Goal: Task Accomplishment & Management: Manage account settings

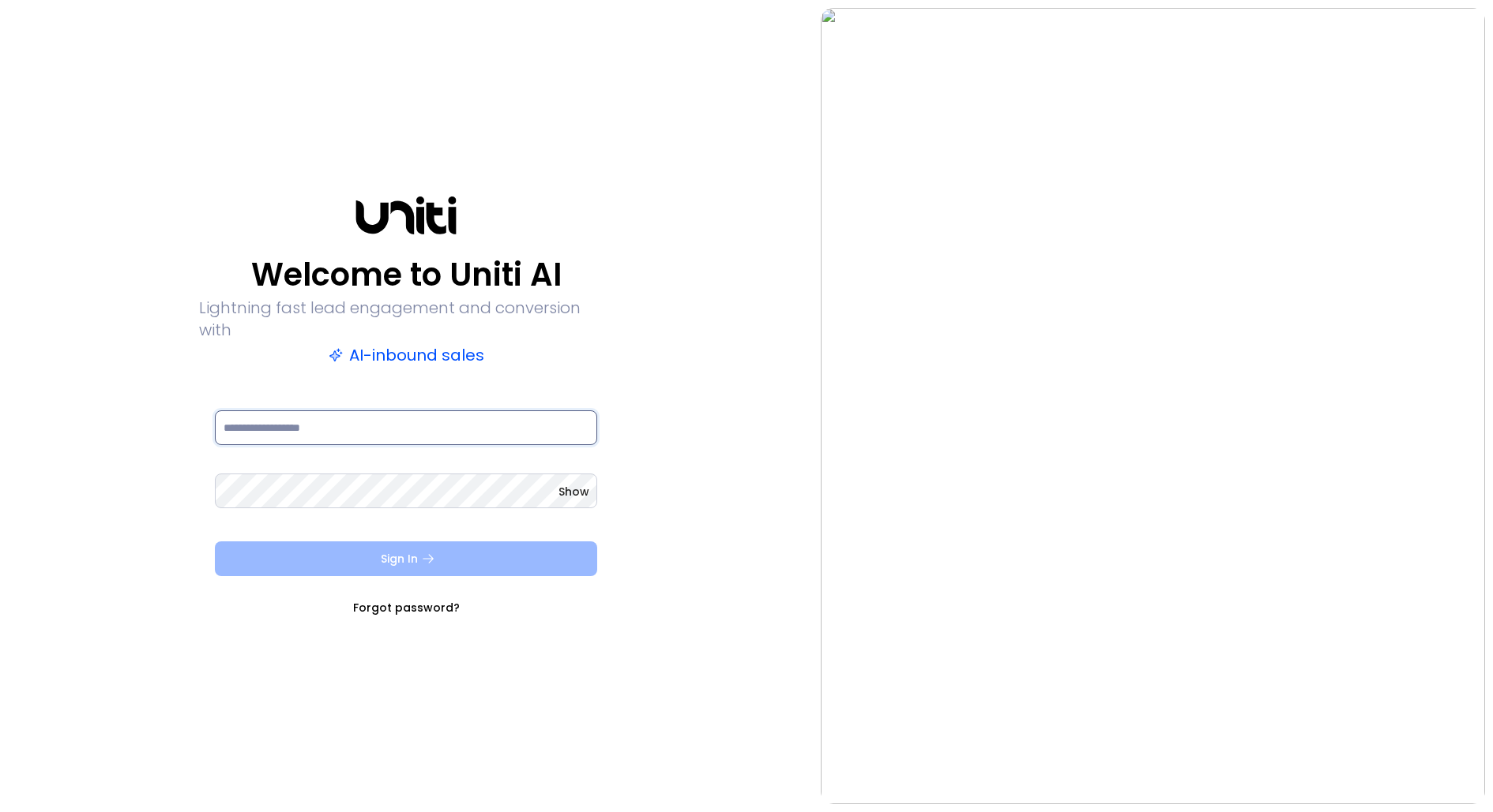
type input "**********"
click at [425, 553] on icon "submit" at bounding box center [428, 559] width 14 height 14
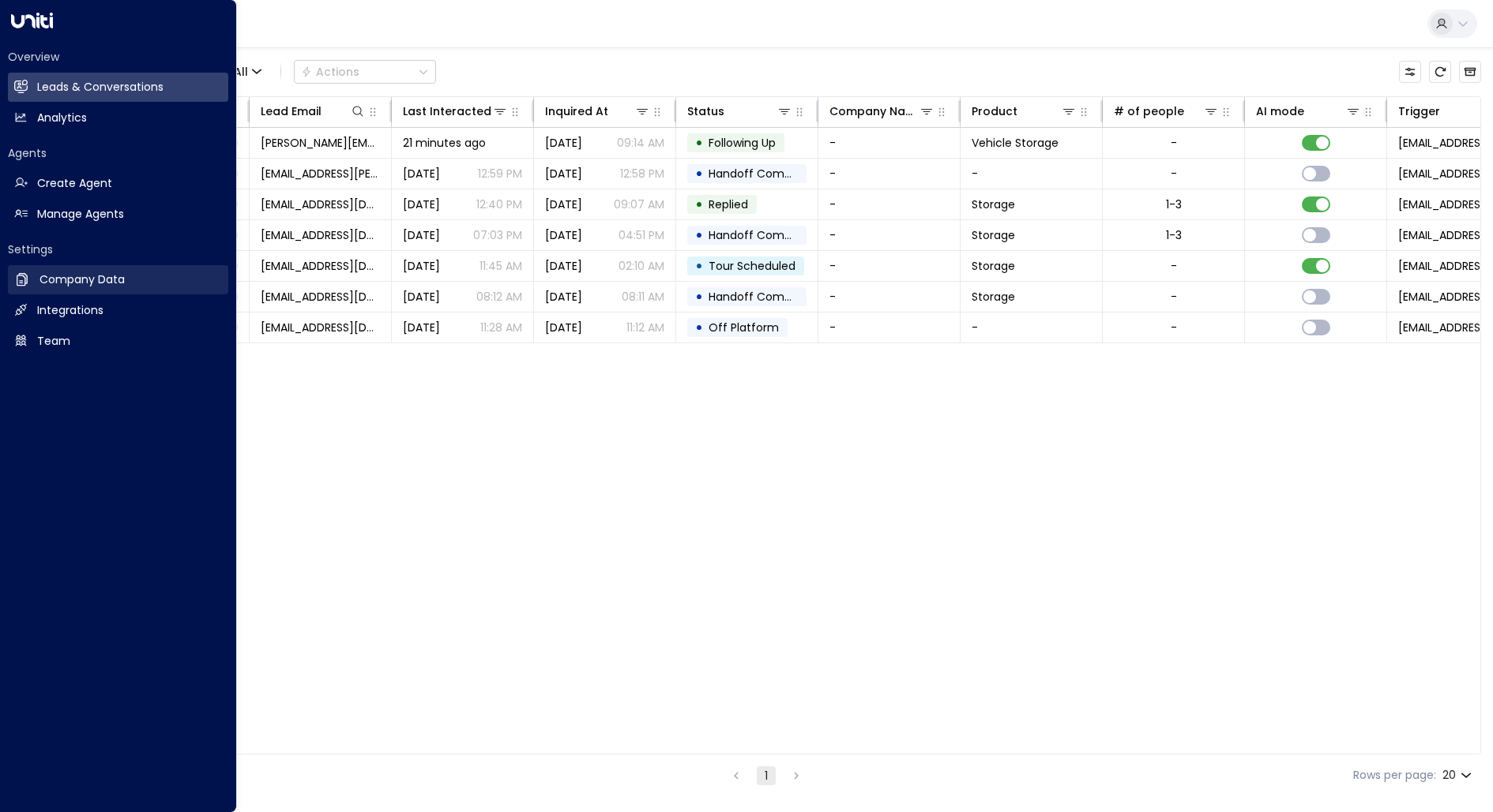
click at [80, 278] on h2 "Company Data" at bounding box center [82, 279] width 85 height 17
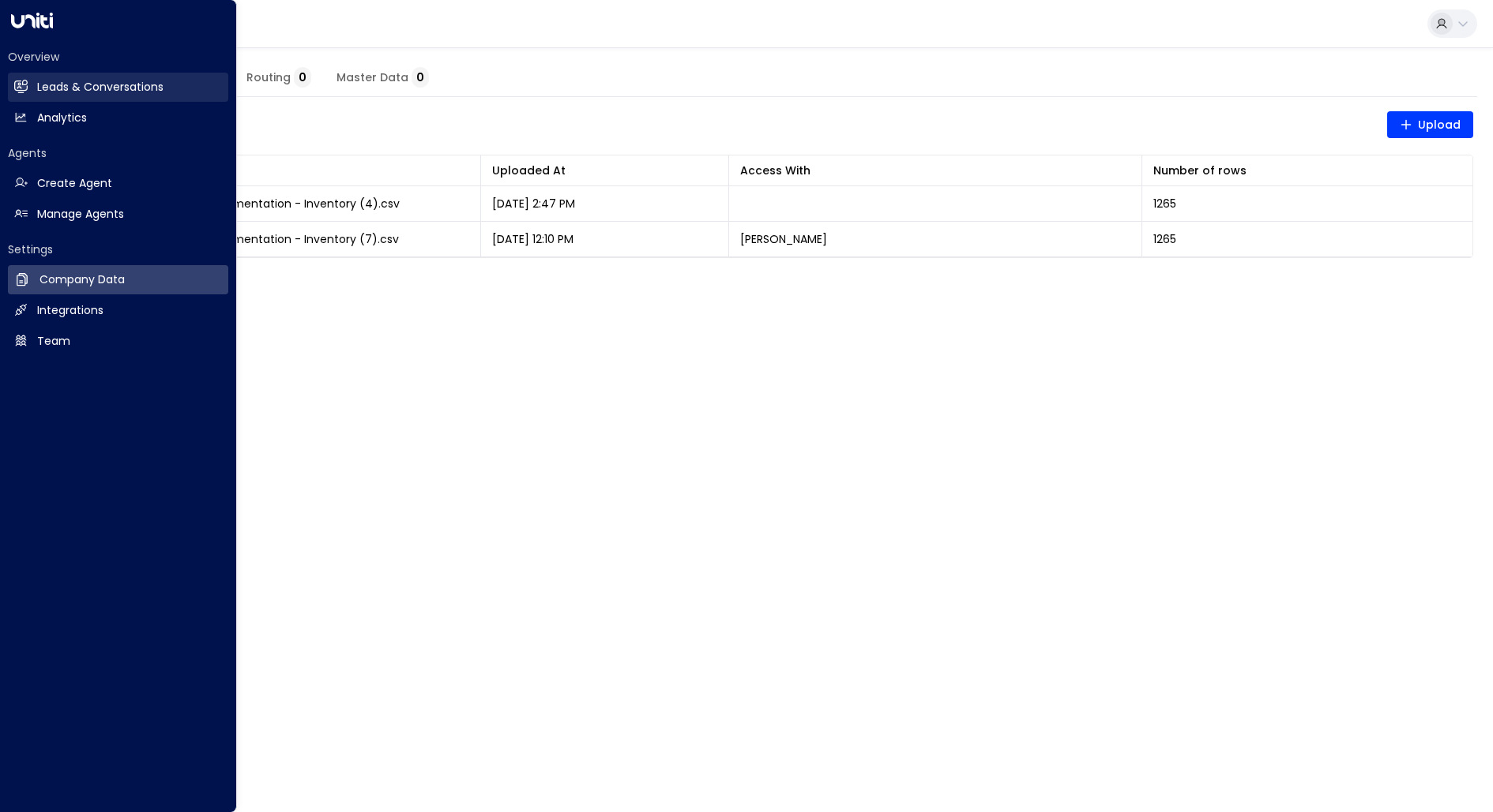
click at [58, 84] on h2 "Leads & Conversations" at bounding box center [99, 87] width 126 height 17
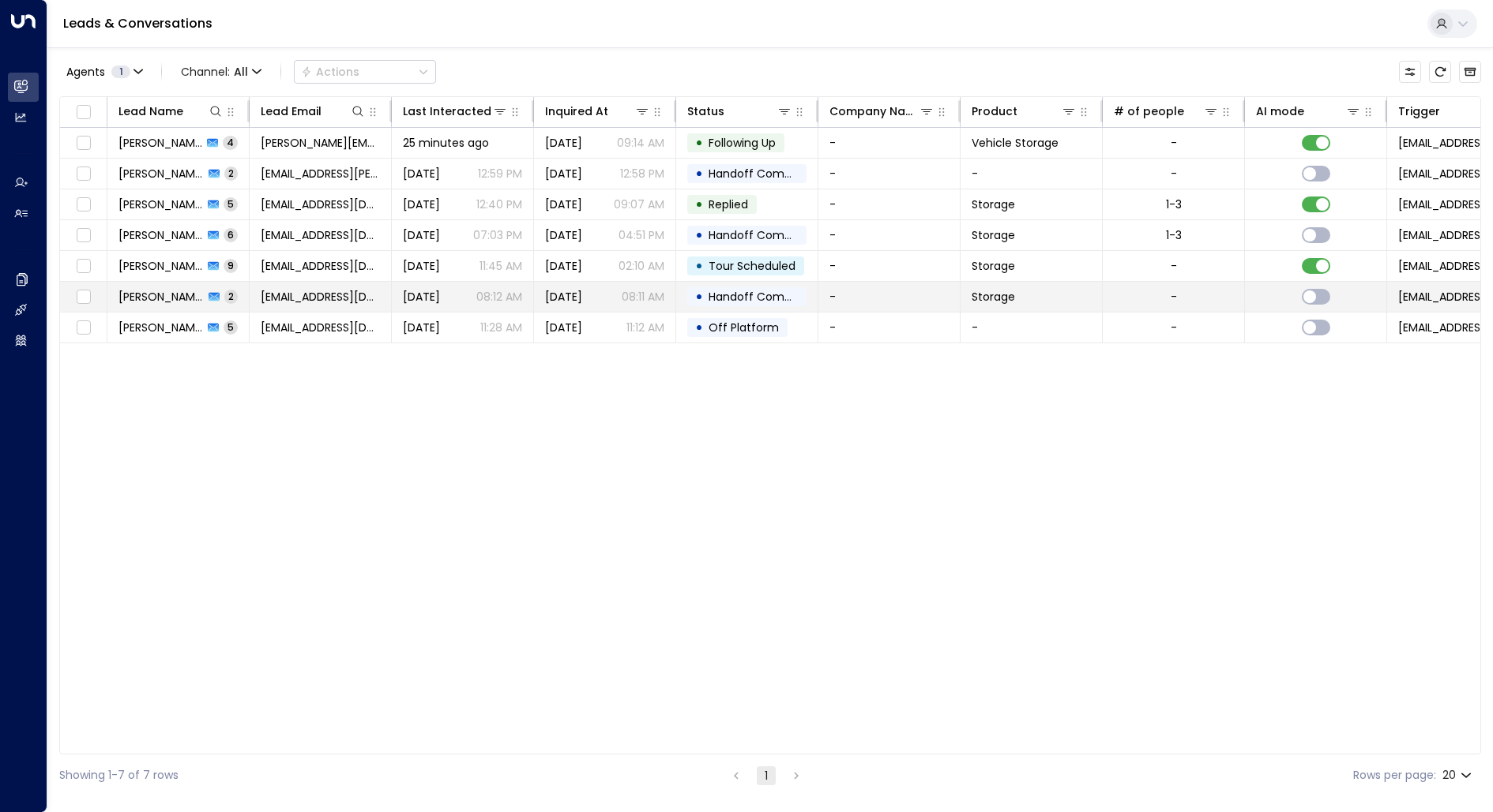
click at [138, 297] on span "[PERSON_NAME]" at bounding box center [160, 297] width 85 height 16
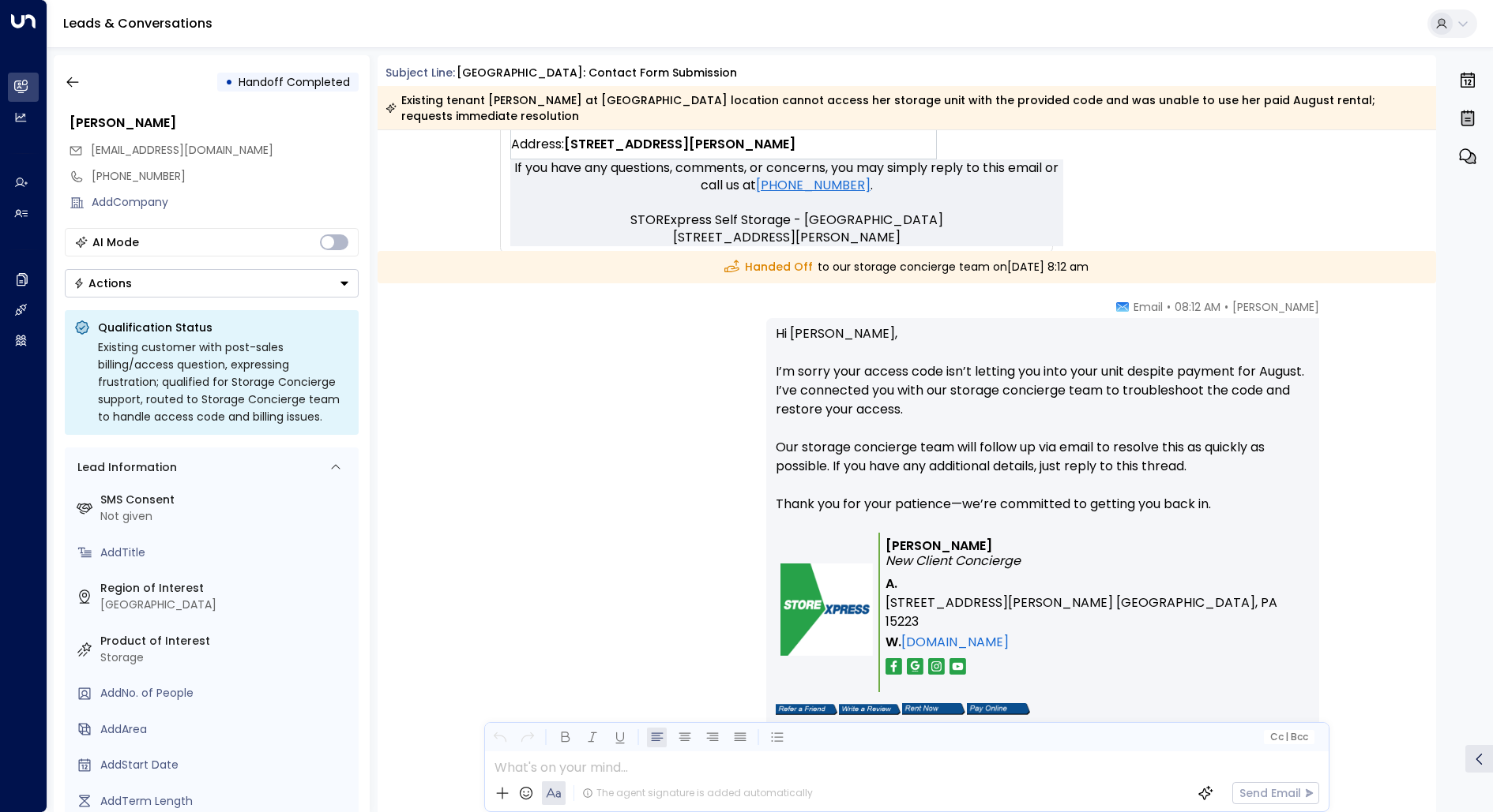
scroll to position [944, 0]
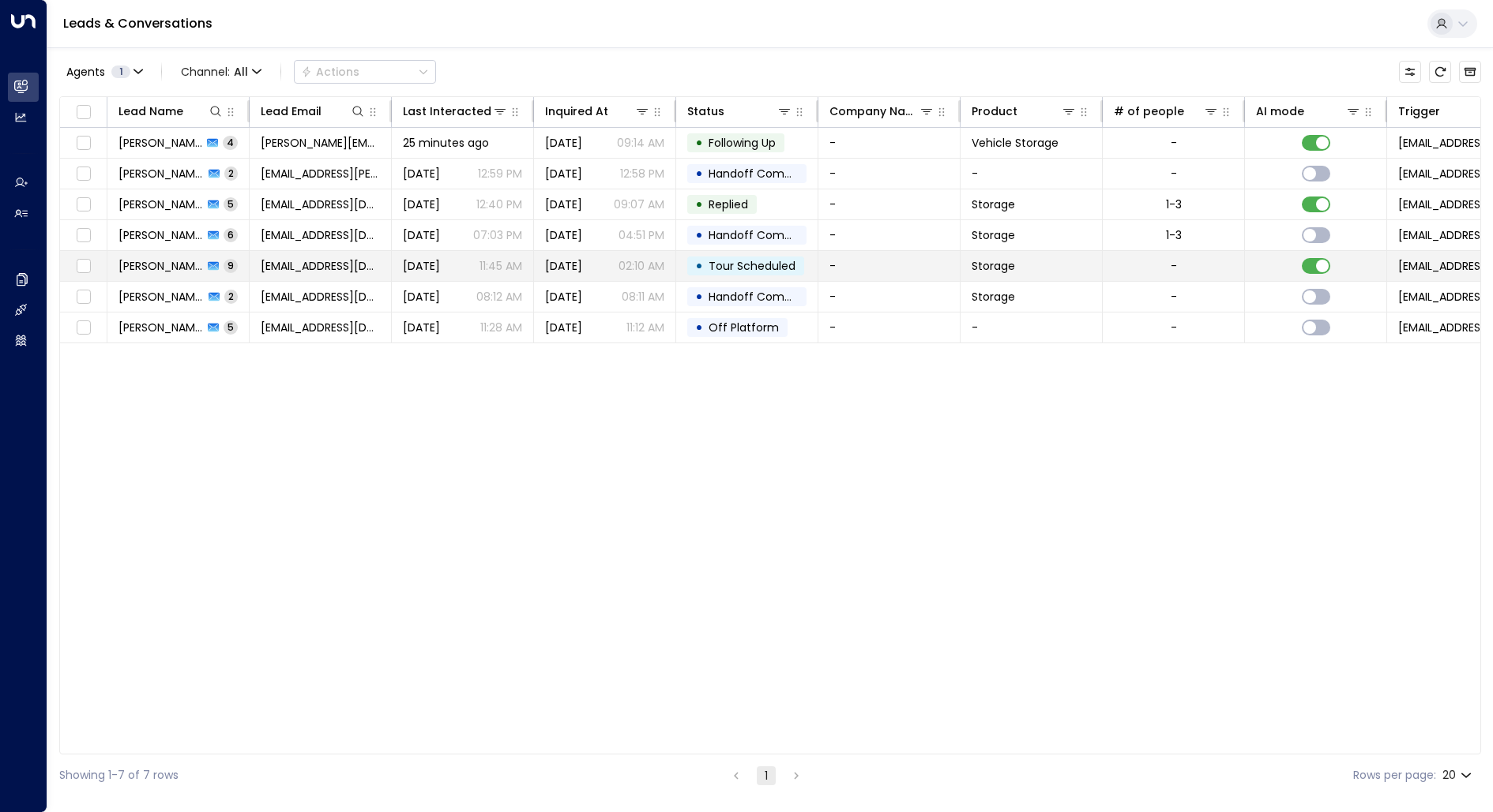
click at [142, 253] on td "[PERSON_NAME] 9" at bounding box center [178, 266] width 142 height 30
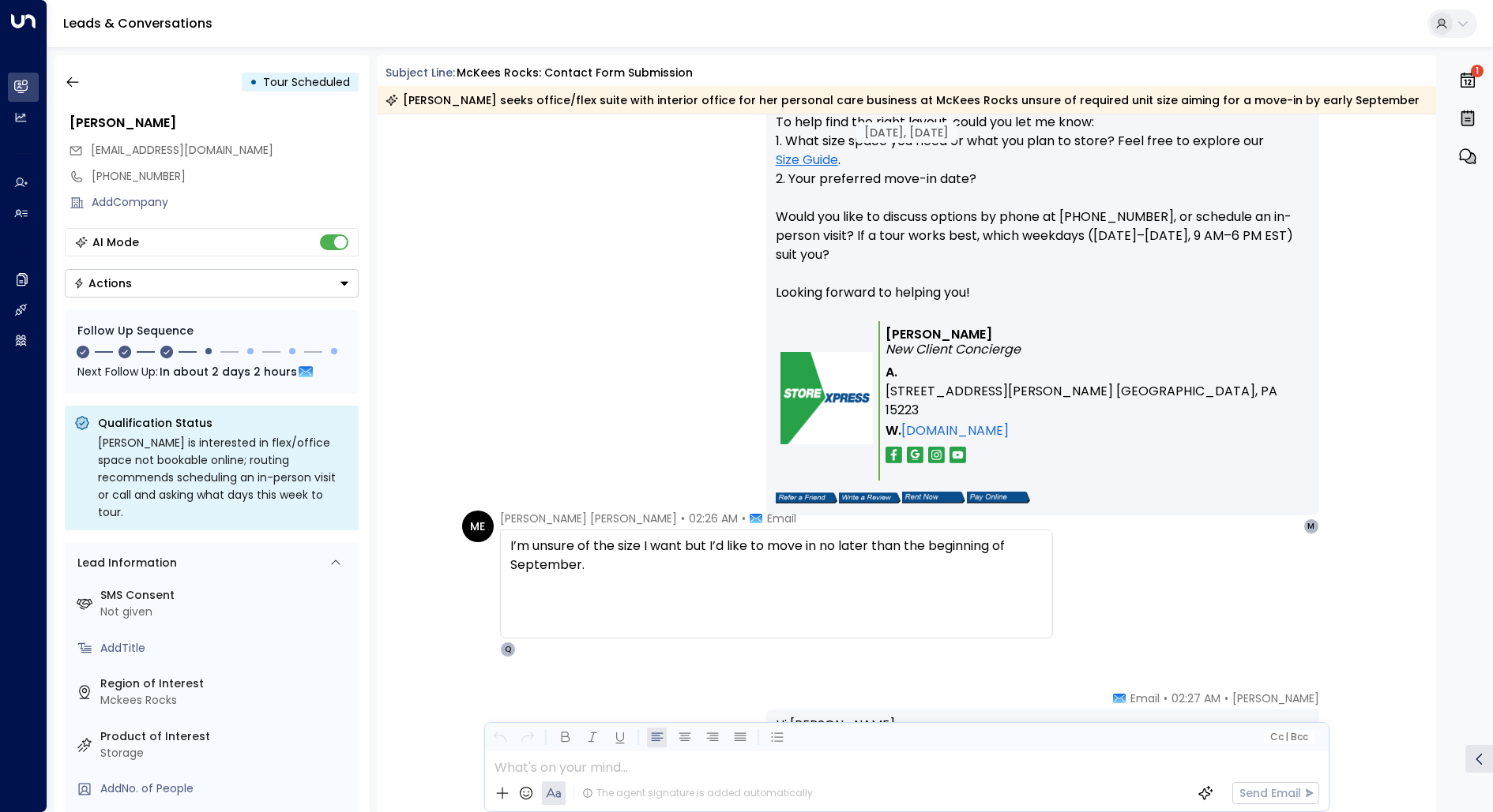
scroll to position [2199, 0]
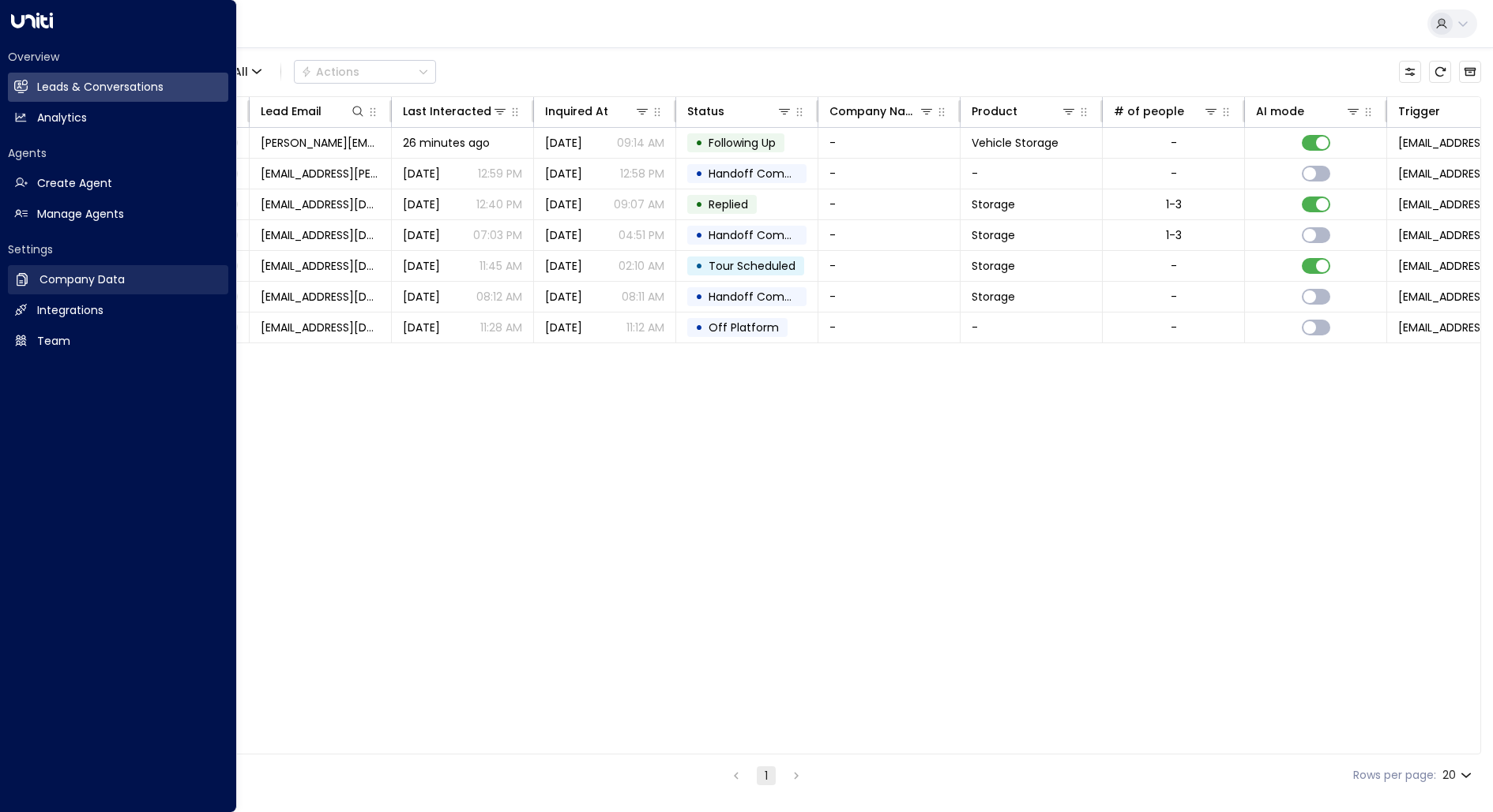
click at [47, 278] on h2 "Company Data" at bounding box center [82, 279] width 85 height 17
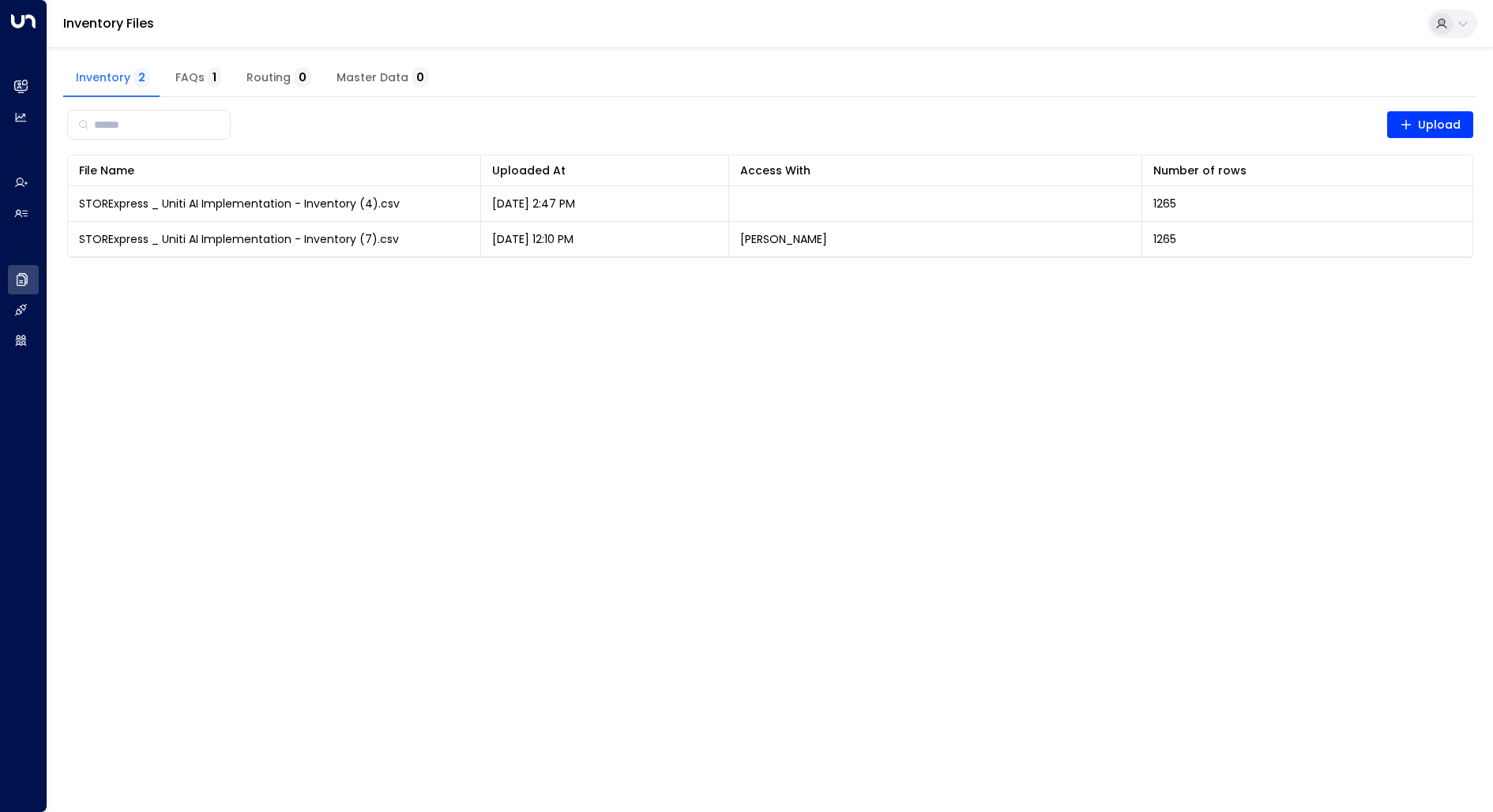
click at [580, 278] on html "Overview Leads & Conversations Leads & Conversations Analytics Analytics Agents…" at bounding box center [746, 139] width 1493 height 278
click at [1417, 125] on span "Upload" at bounding box center [1430, 125] width 62 height 20
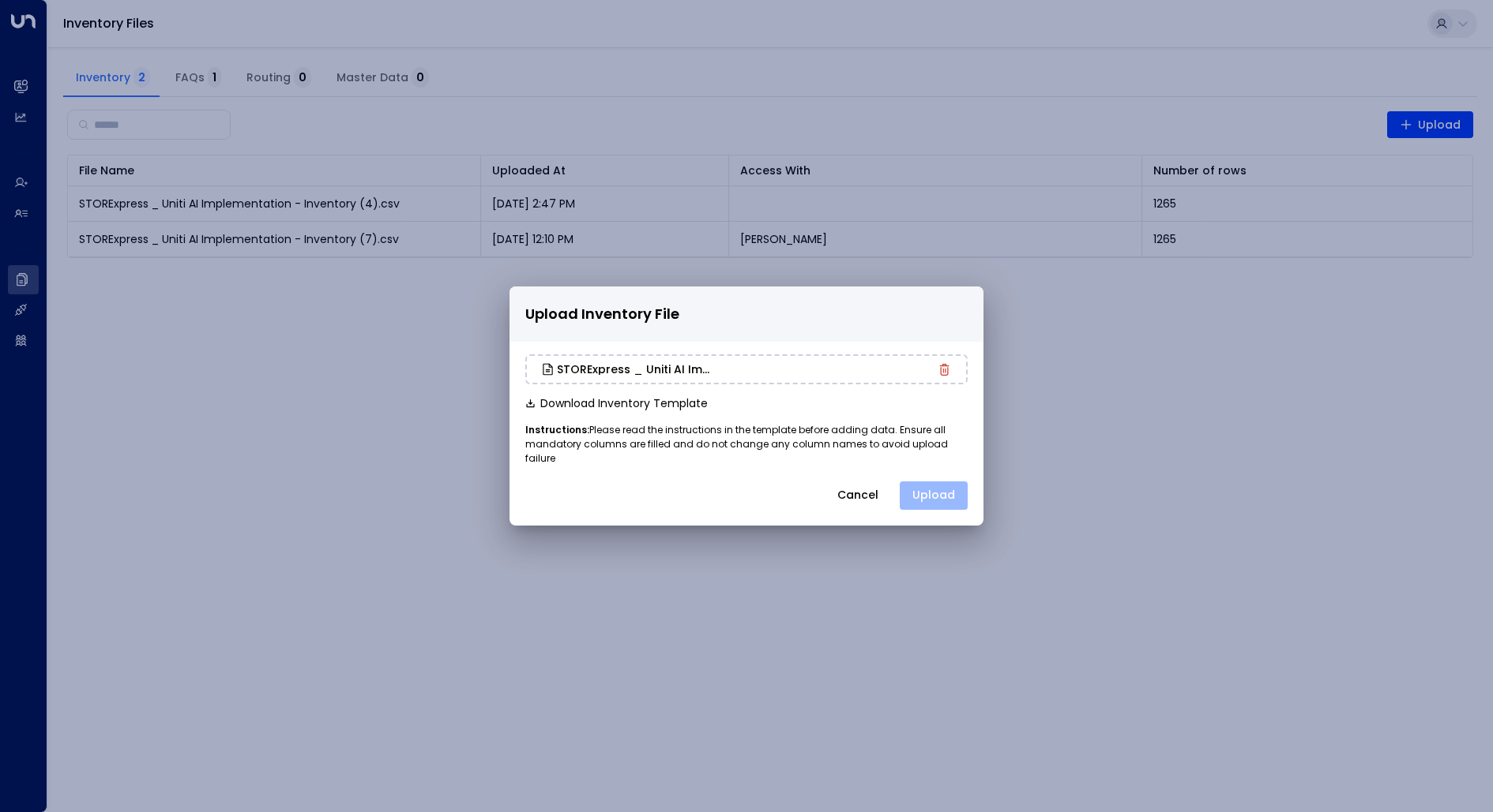
click at [939, 484] on button "Upload" at bounding box center [934, 496] width 68 height 29
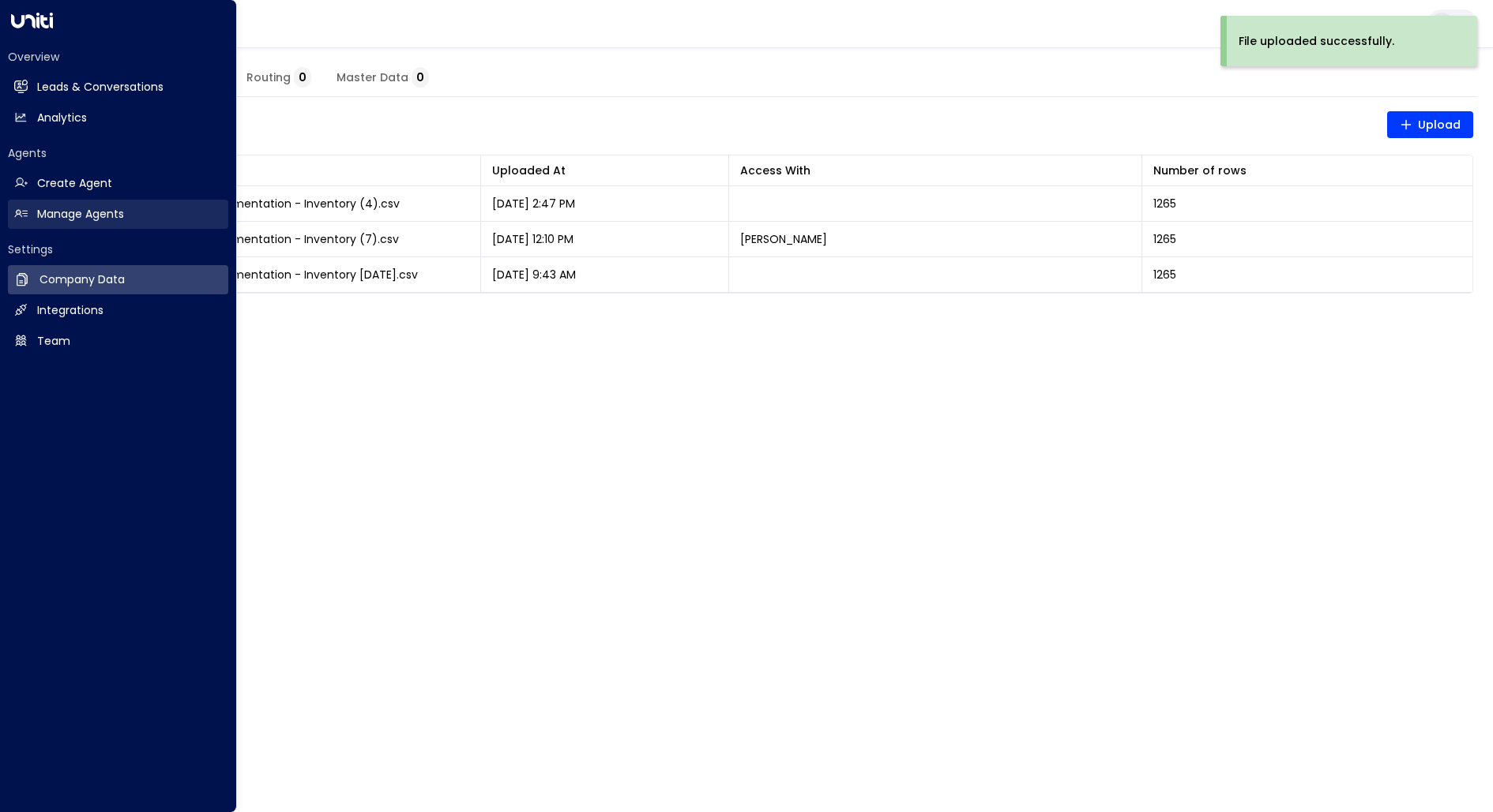
click at [124, 210] on h2 "Manage Agents" at bounding box center [80, 214] width 87 height 17
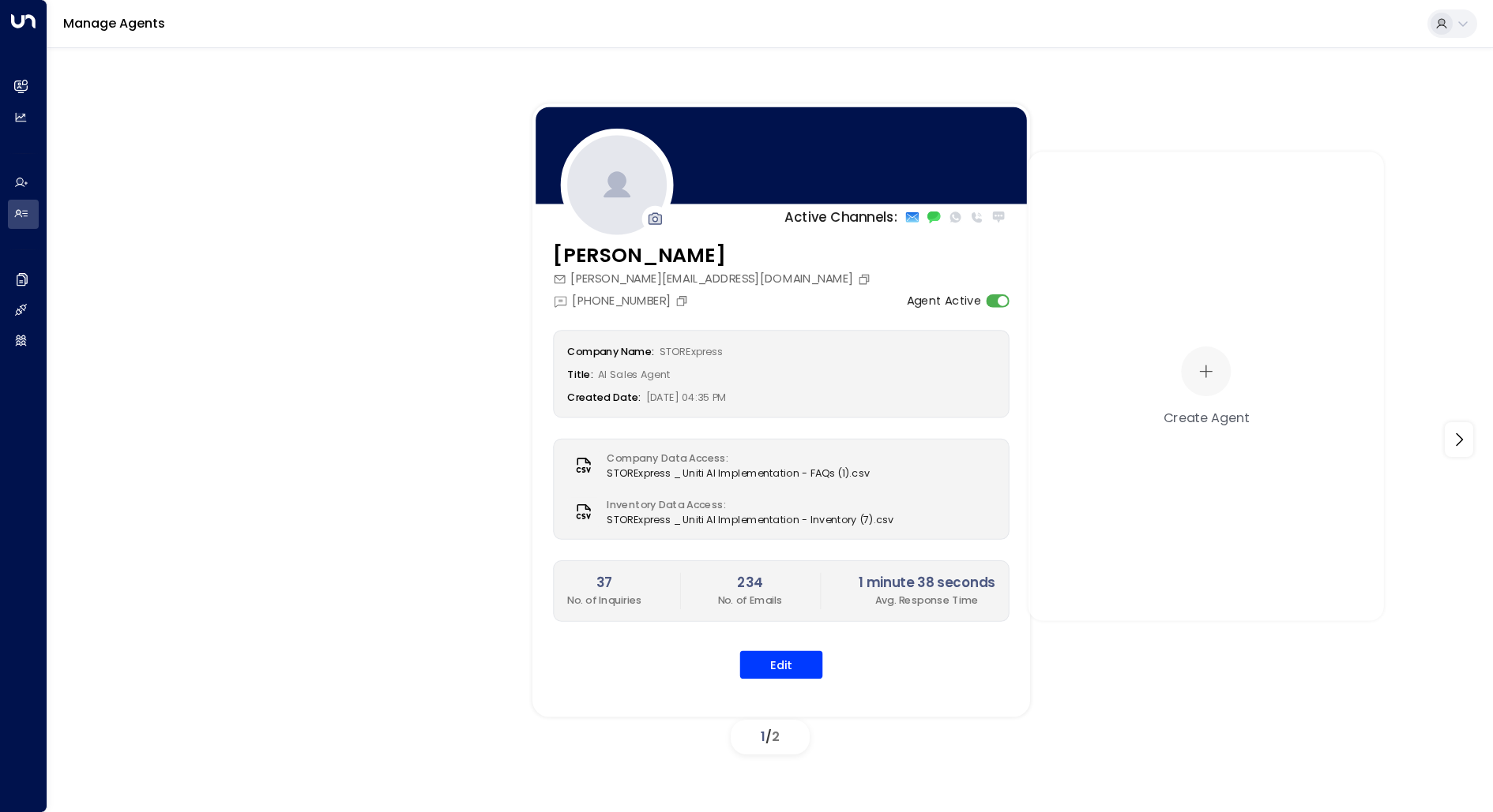
click at [751, 264] on div "Quinn Ellis [EMAIL_ADDRESS][DOMAIN_NAME] [PHONE_NUMBER] Agent Active" at bounding box center [781, 275] width 457 height 69
click at [759, 662] on button "Edit" at bounding box center [781, 666] width 83 height 29
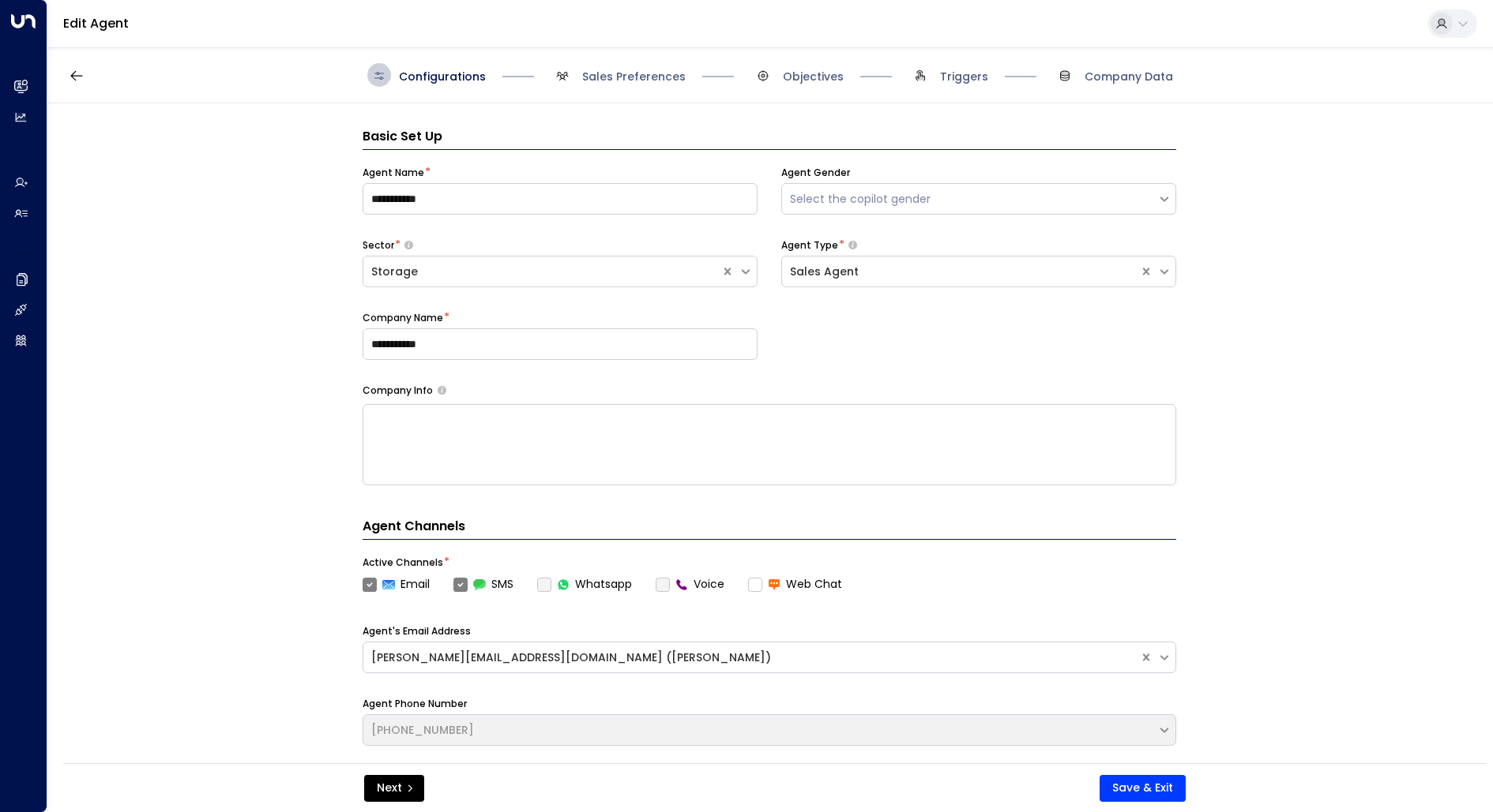
scroll to position [23, 0]
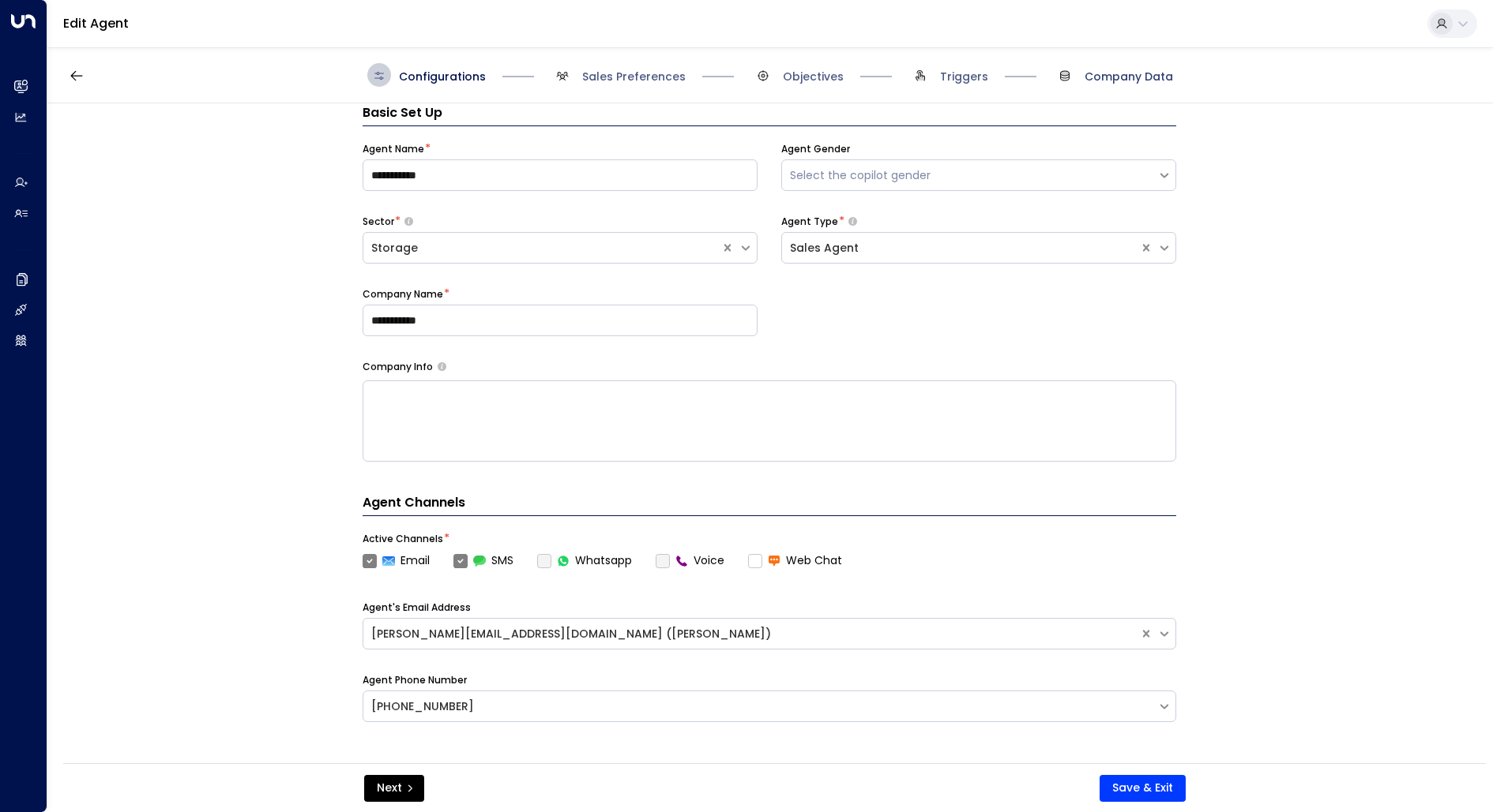
click at [1157, 81] on span "Company Data" at bounding box center [1128, 77] width 89 height 16
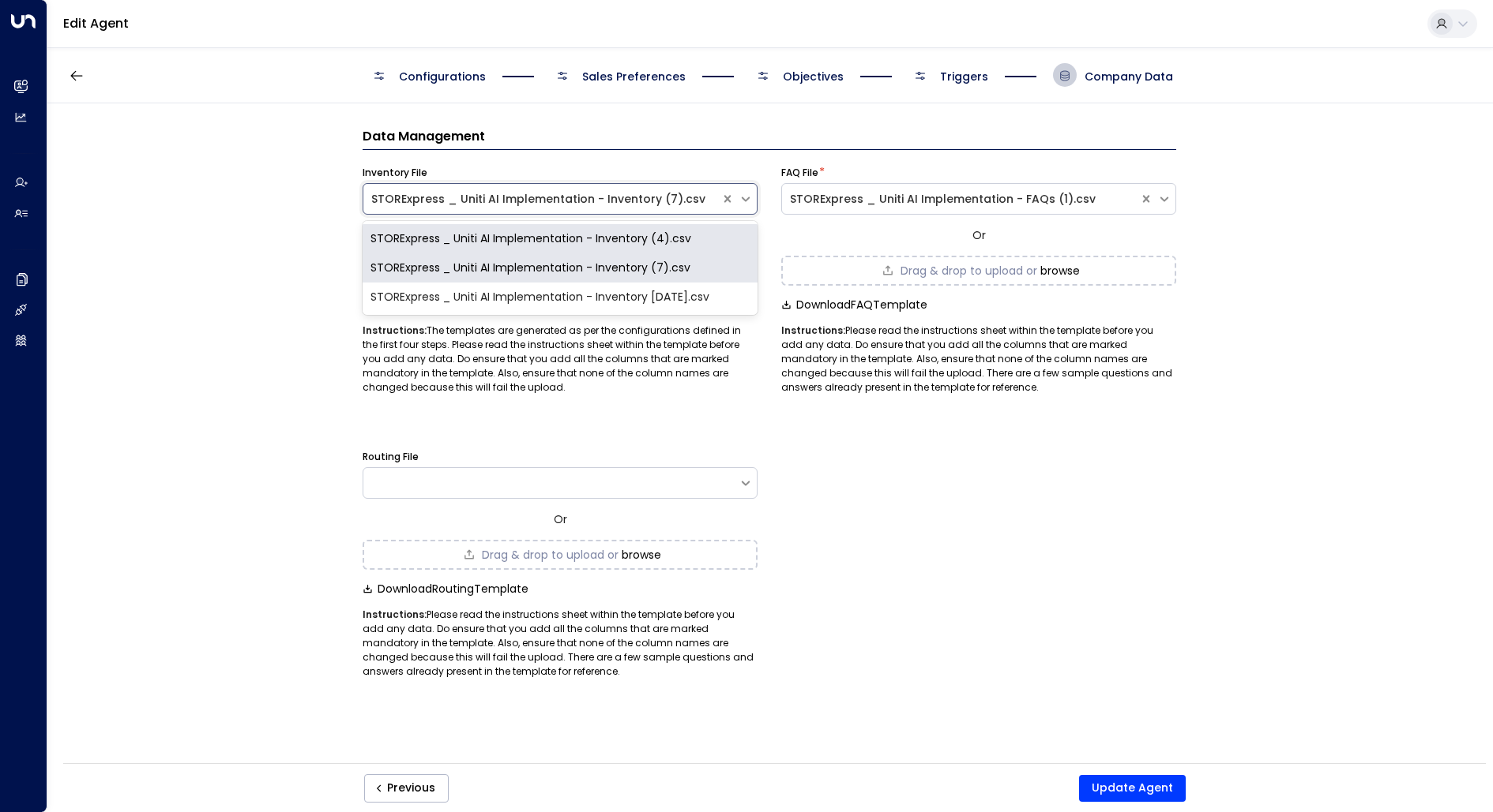
click at [511, 204] on div "STORExpress _ Uniti AI Implementation - Inventory (7).csv" at bounding box center [542, 199] width 341 height 17
click at [566, 292] on div "STORExpress _ Uniti AI Implementation - Inventory [DATE].csv" at bounding box center [560, 297] width 395 height 30
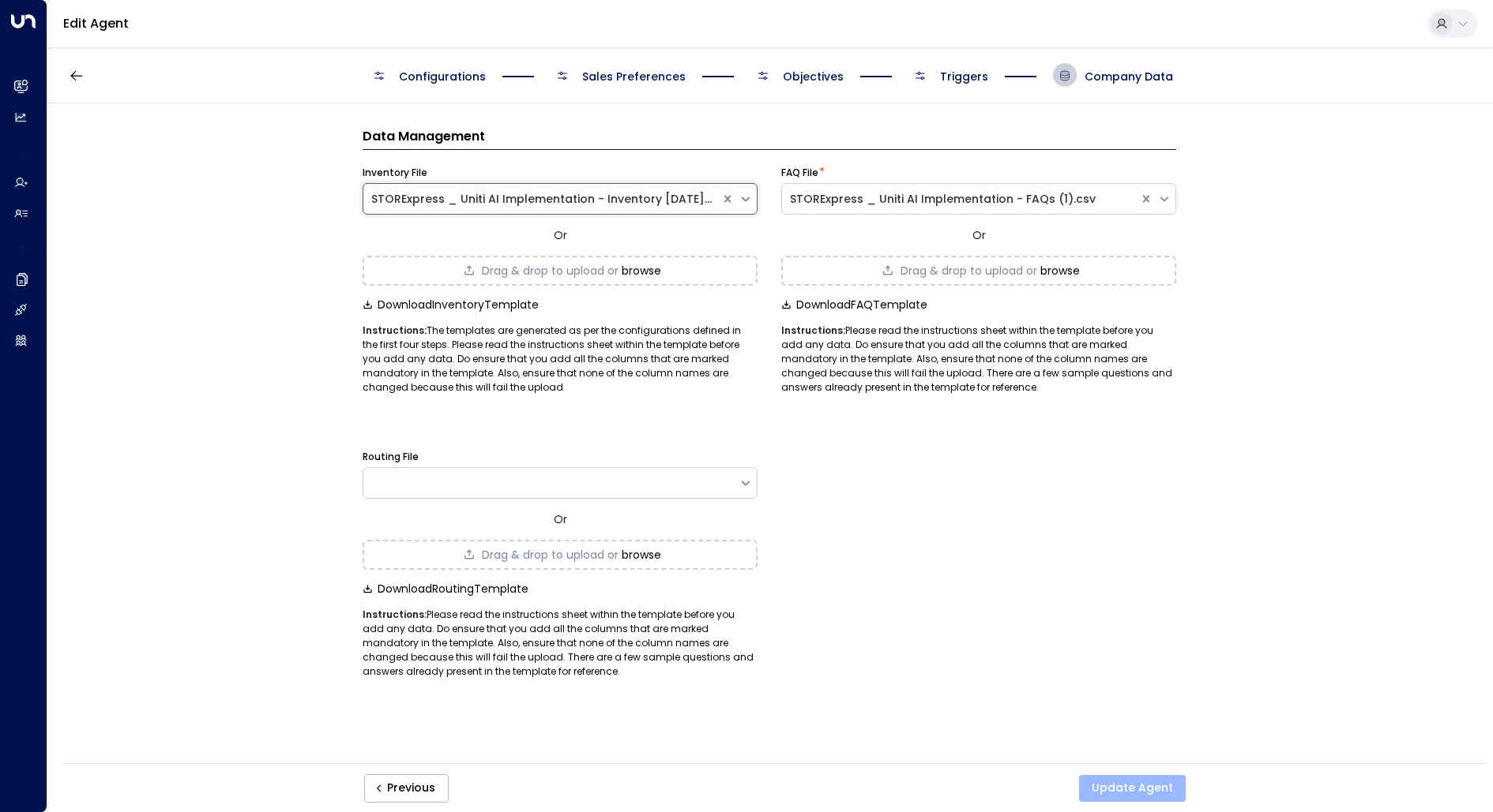
click at [1111, 781] on button "Update Agent" at bounding box center [1132, 789] width 107 height 27
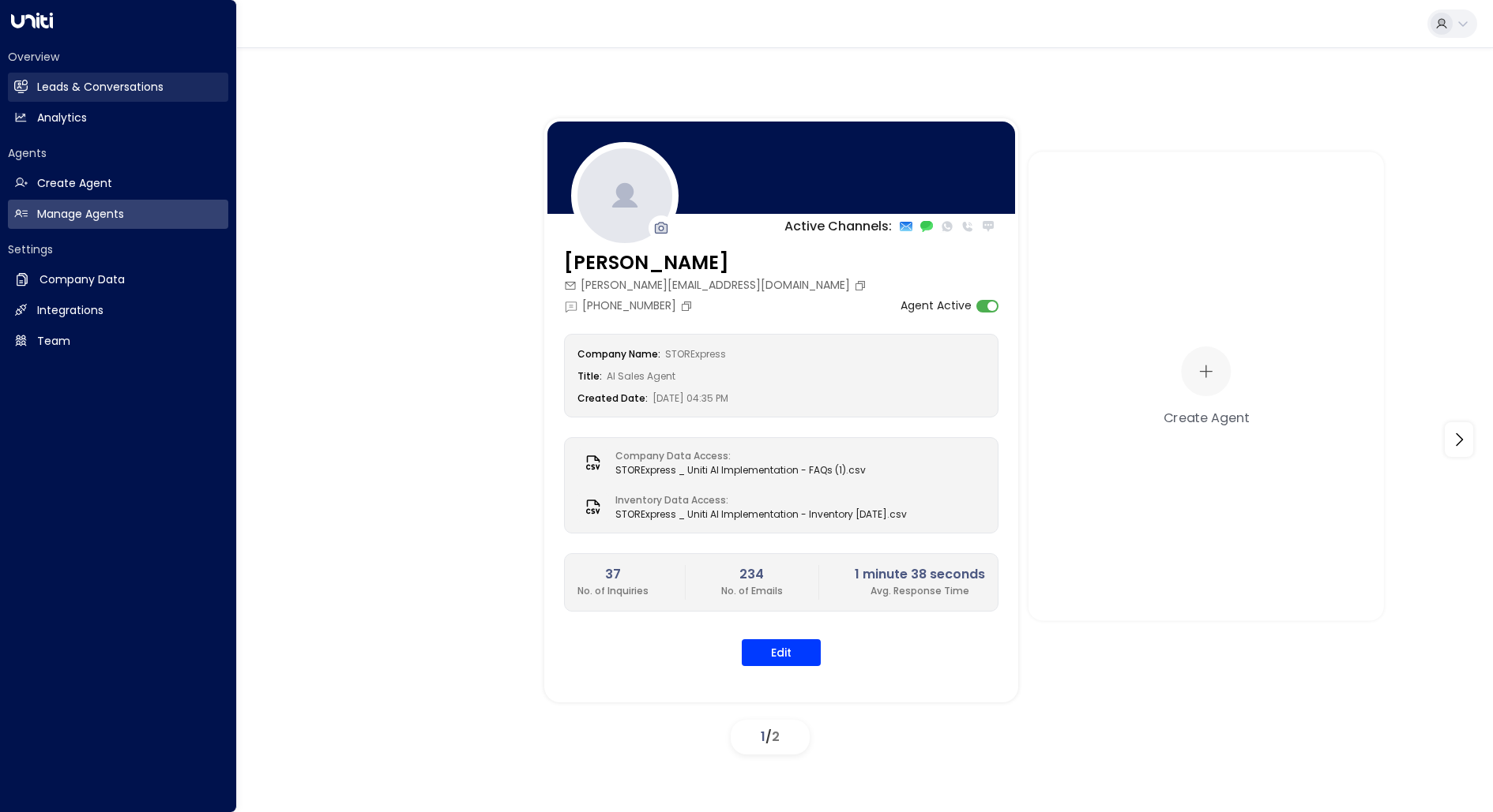
click at [37, 86] on h2 "Leads & Conversations" at bounding box center [99, 87] width 126 height 17
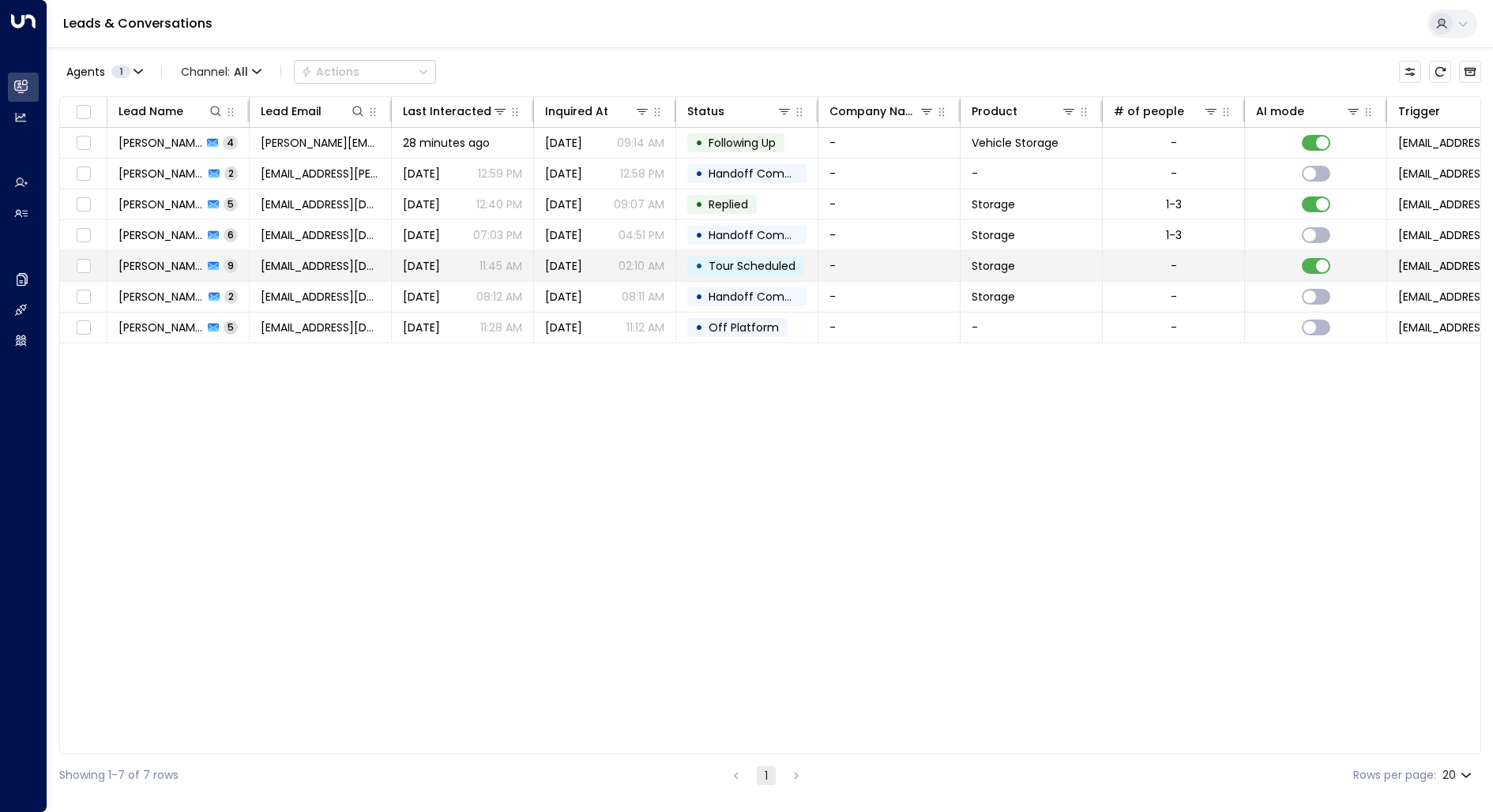
click at [183, 259] on span "[PERSON_NAME]" at bounding box center [160, 266] width 84 height 16
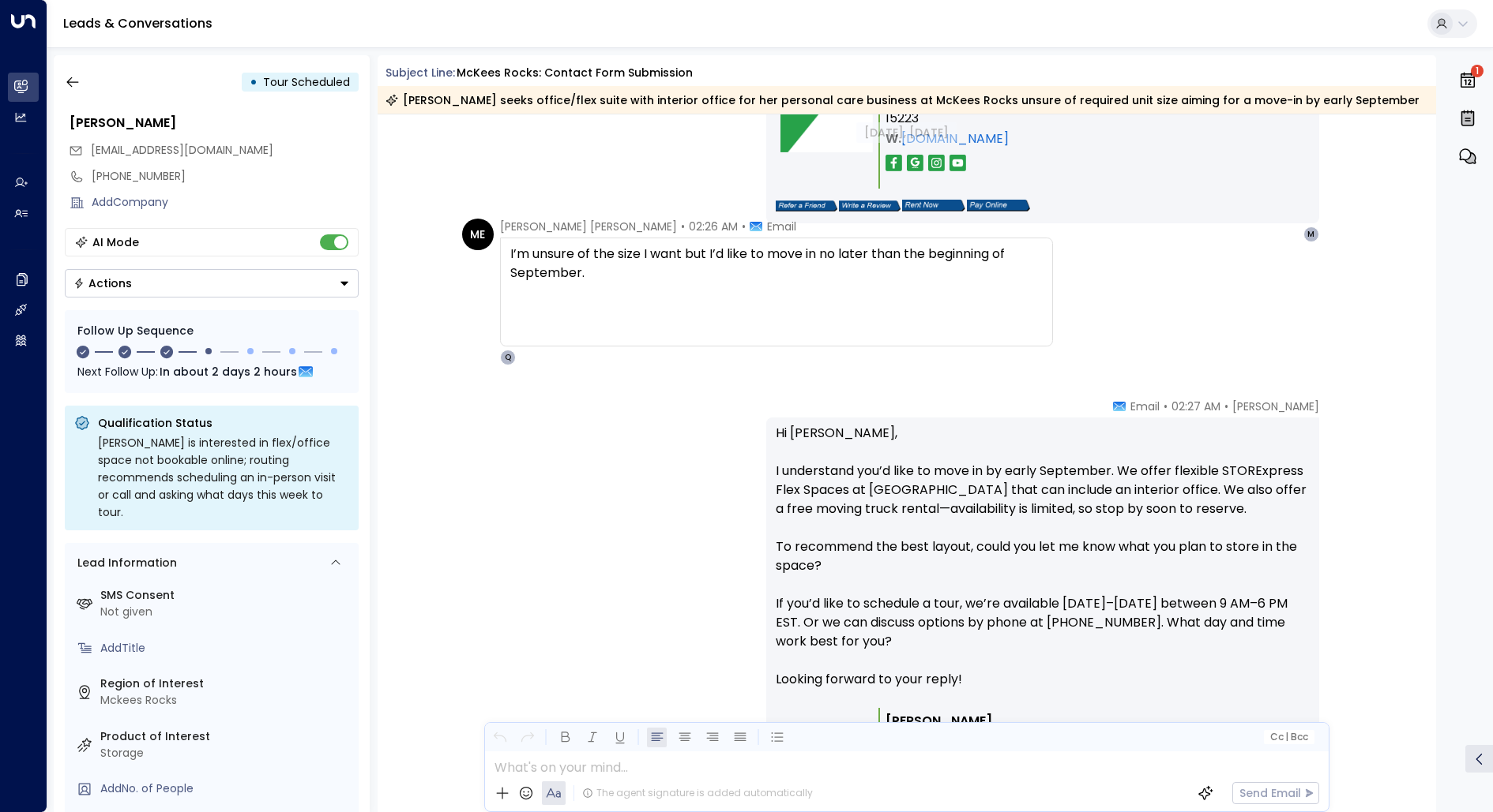
scroll to position [2231, 0]
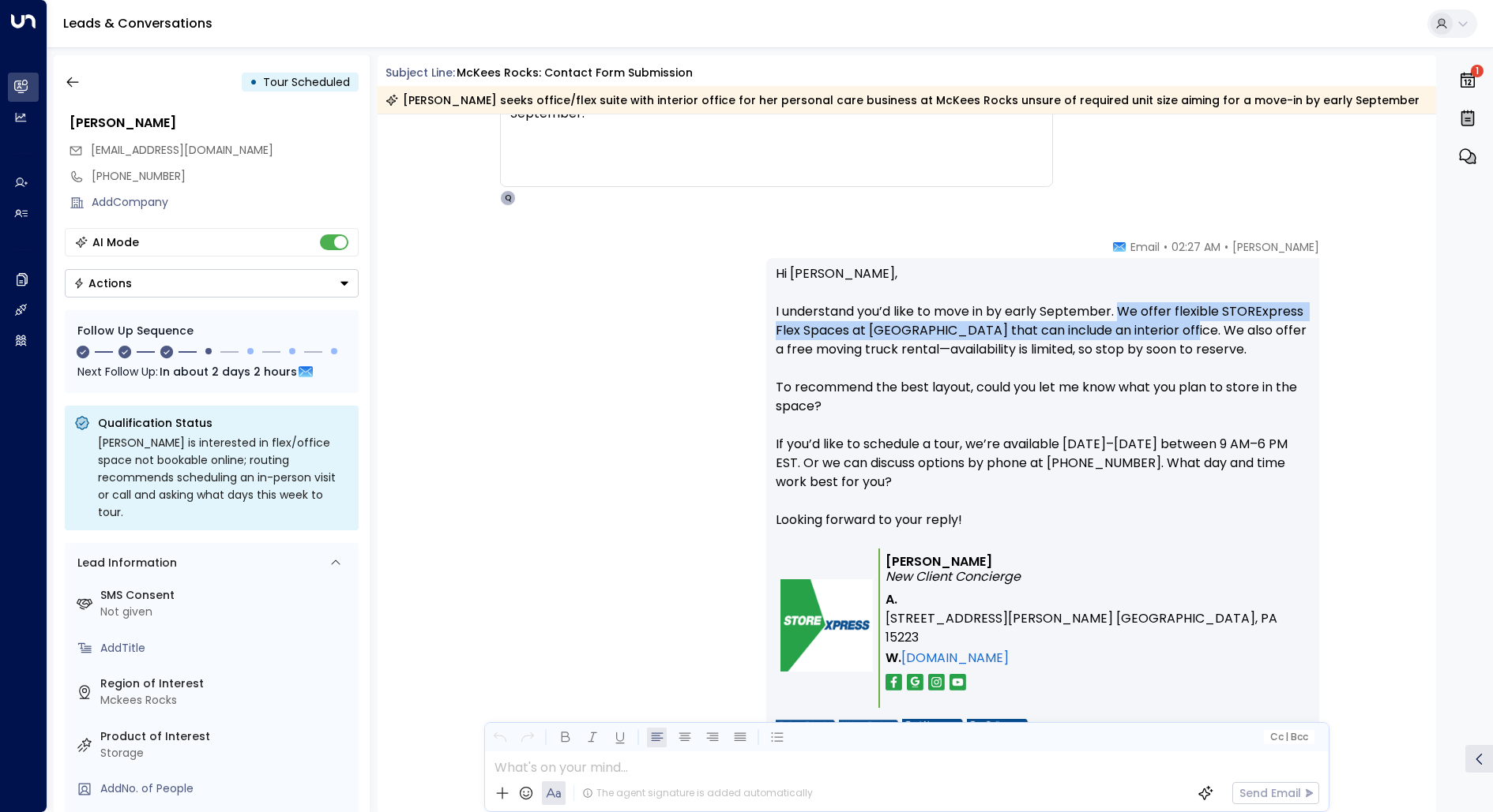
drag, startPoint x: 1120, startPoint y: 308, endPoint x: 1178, endPoint y: 334, distance: 63.6
click at [1178, 334] on p "Hi [PERSON_NAME], I understand you’d like to move in by early September. We off…" at bounding box center [1043, 406] width 534 height 284
